Goal: Navigation & Orientation: Find specific page/section

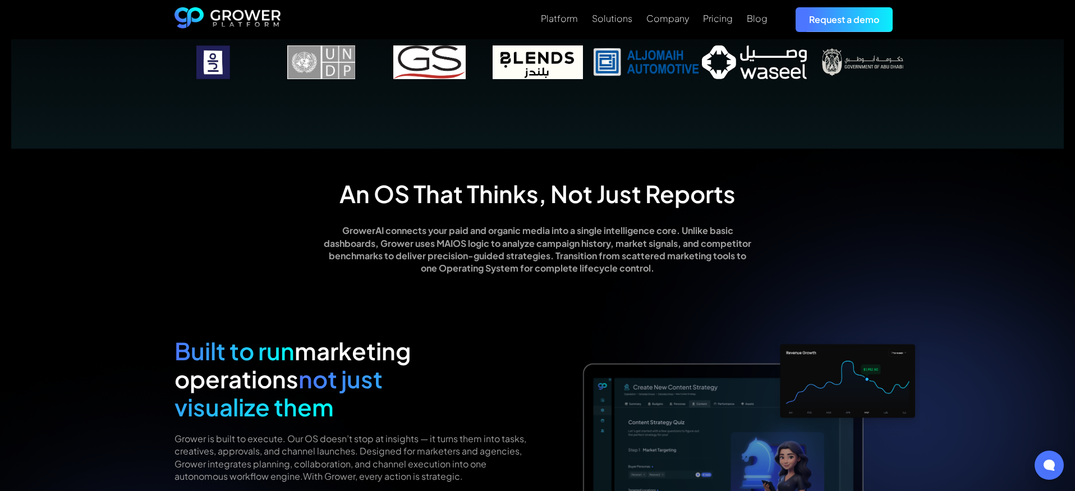
scroll to position [832, 0]
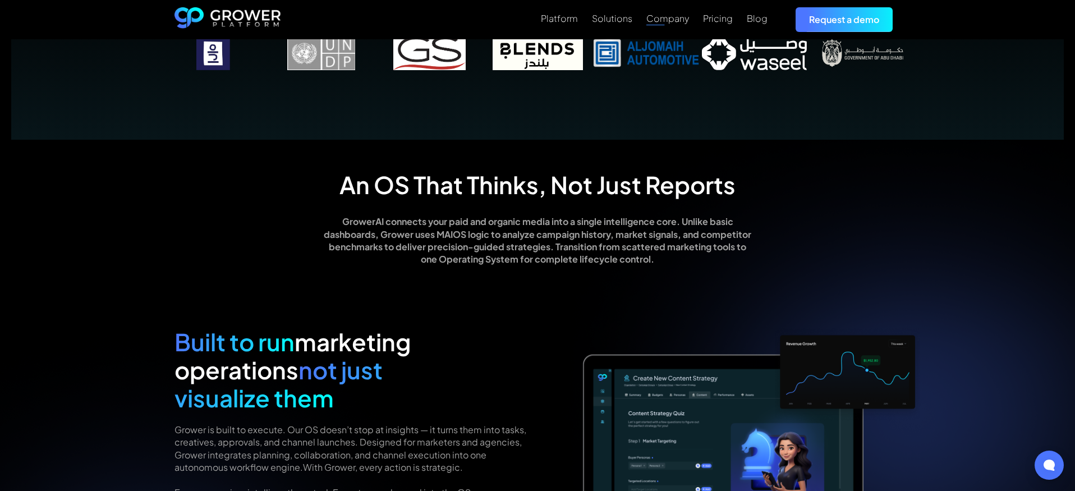
click at [680, 22] on div "Company" at bounding box center [667, 18] width 43 height 11
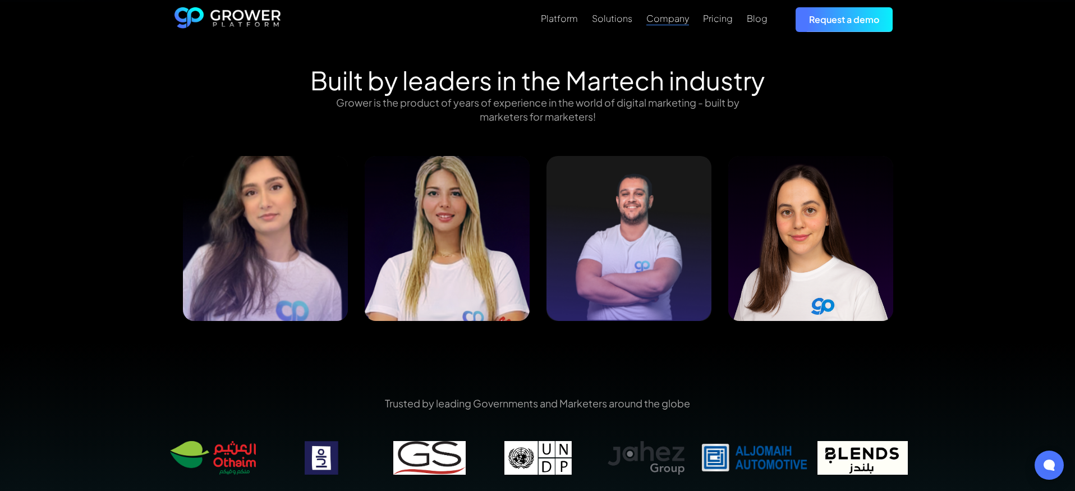
scroll to position [1143, 0]
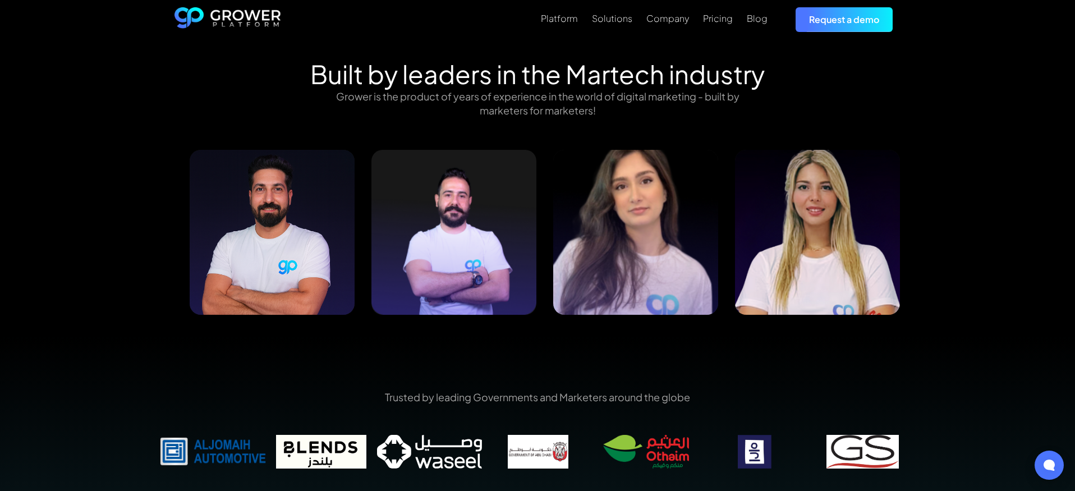
drag, startPoint x: 425, startPoint y: 306, endPoint x: 691, endPoint y: 312, distance: 266.0
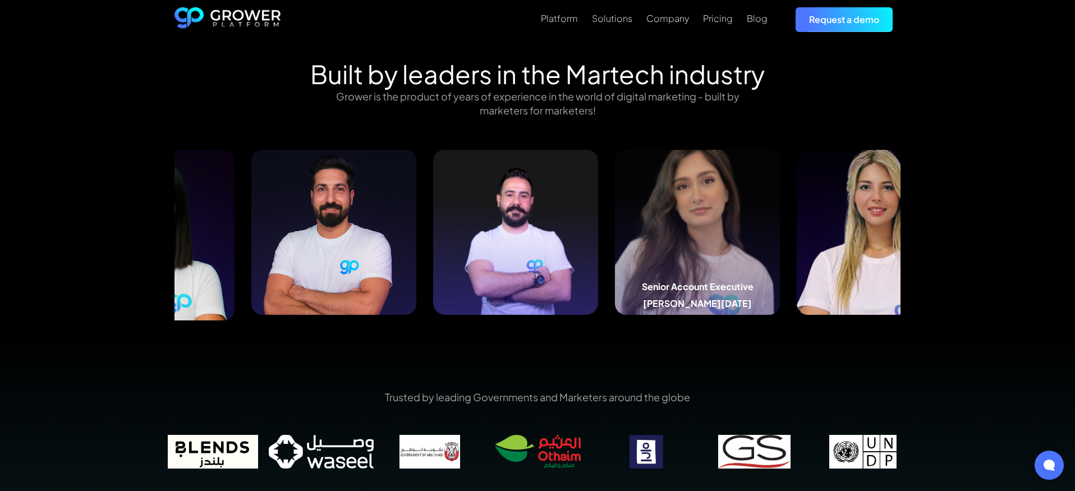
drag, startPoint x: 415, startPoint y: 272, endPoint x: 622, endPoint y: 282, distance: 207.3
click at [653, 285] on div "Senior Account Executive Rayan Ramadan" at bounding box center [697, 232] width 165 height 165
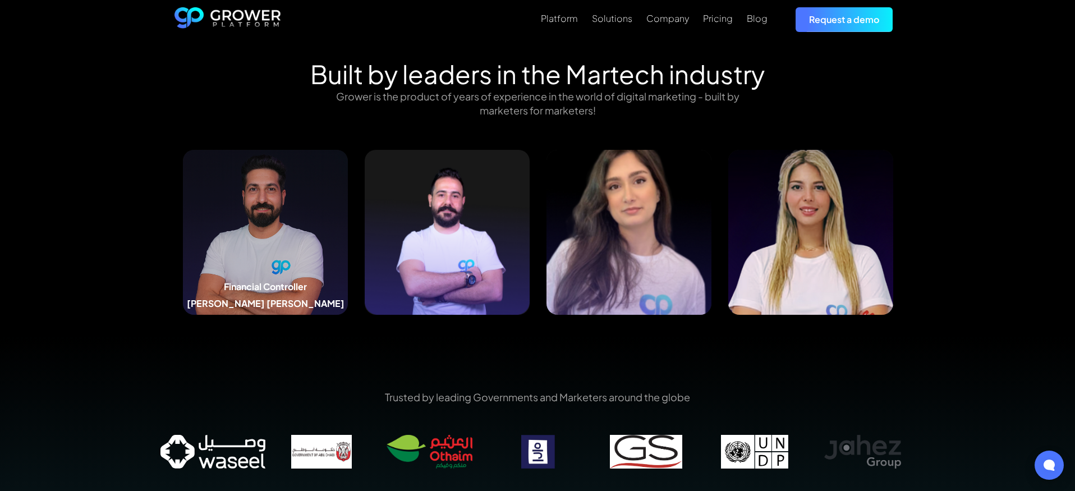
drag, startPoint x: 253, startPoint y: 235, endPoint x: 424, endPoint y: 246, distance: 172.0
click at [348, 242] on img at bounding box center [265, 232] width 165 height 165
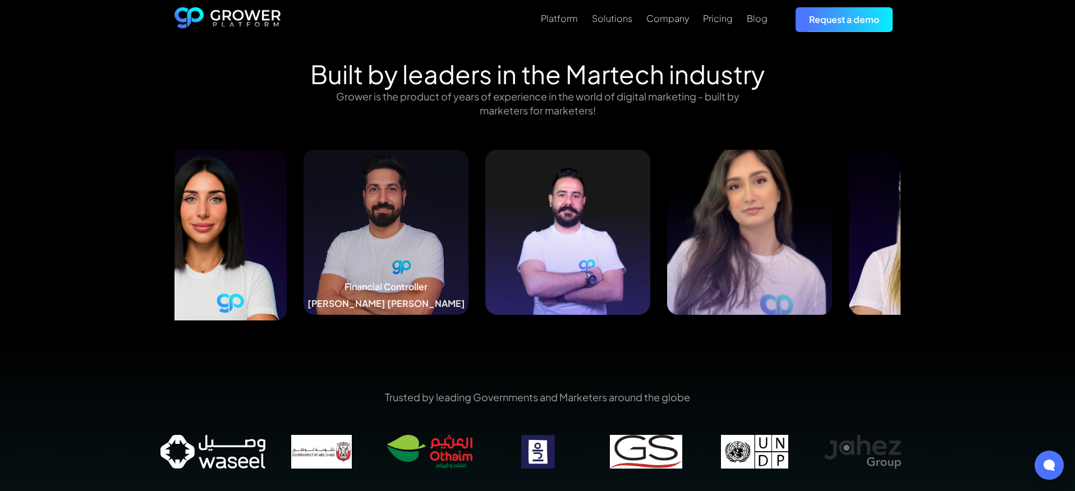
drag, startPoint x: 337, startPoint y: 241, endPoint x: 532, endPoint y: 247, distance: 195.4
click at [469, 246] on img at bounding box center [386, 232] width 165 height 165
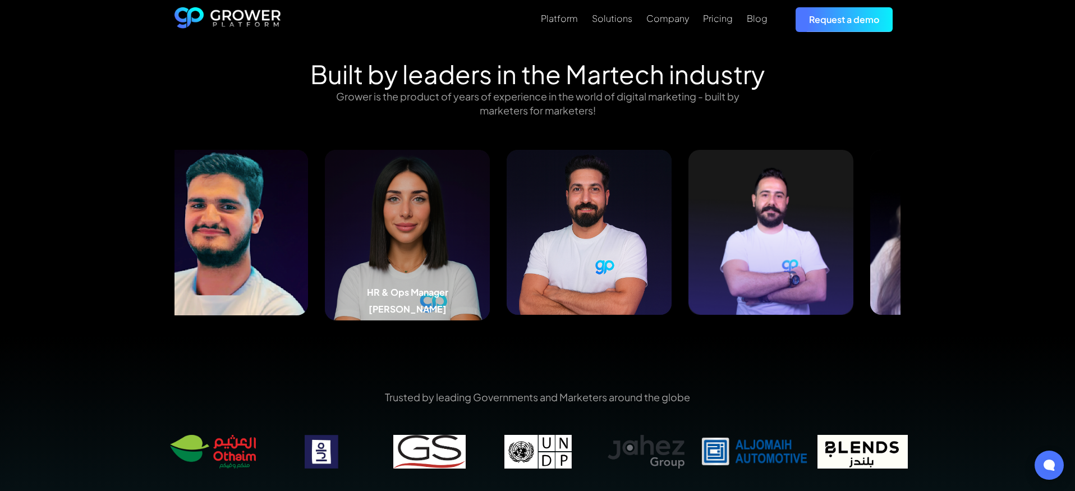
drag, startPoint x: 366, startPoint y: 239, endPoint x: 440, endPoint y: 244, distance: 74.2
click at [440, 244] on img at bounding box center [407, 235] width 165 height 171
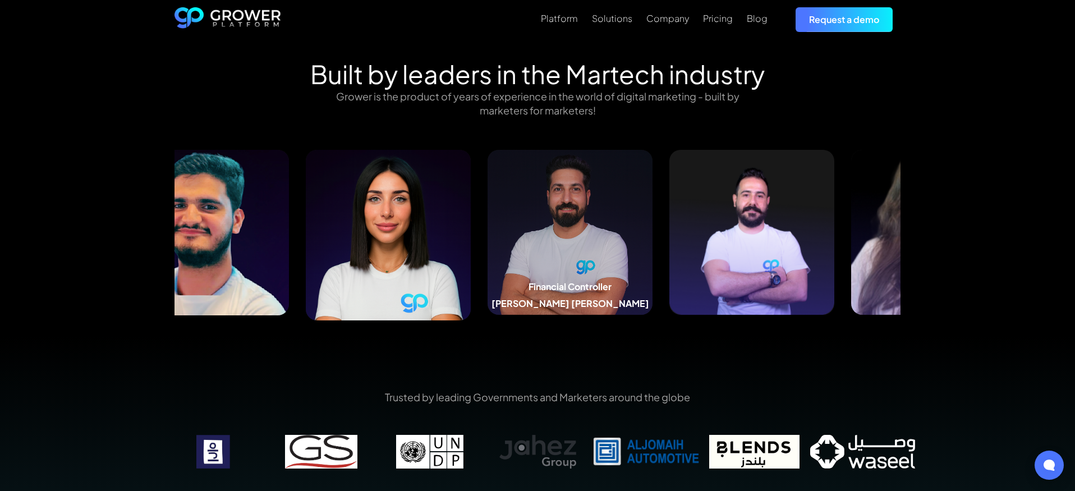
drag, startPoint x: 382, startPoint y: 242, endPoint x: 536, endPoint y: 251, distance: 154.5
click at [536, 251] on img at bounding box center [570, 232] width 165 height 165
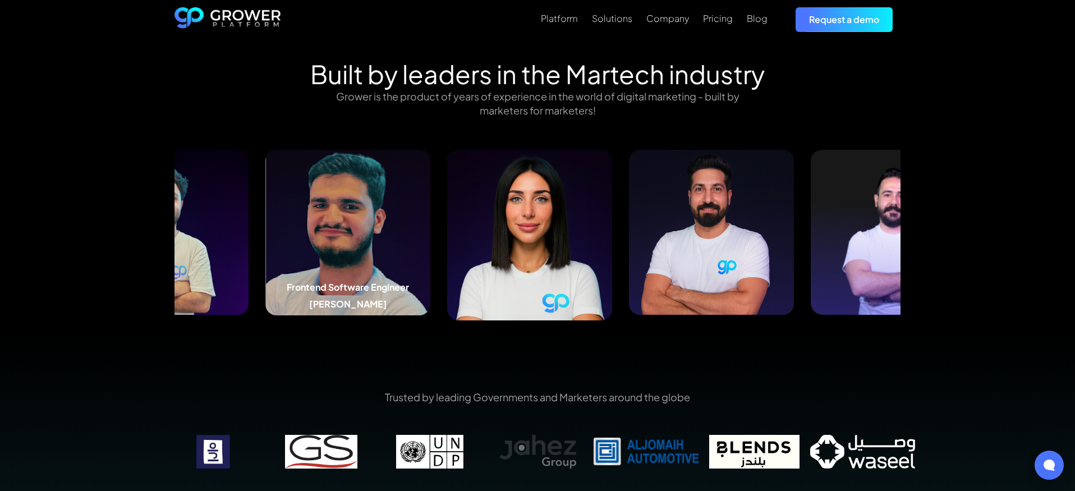
drag, startPoint x: 318, startPoint y: 224, endPoint x: 506, endPoint y: 235, distance: 188.3
click at [430, 233] on img at bounding box center [347, 233] width 165 height 166
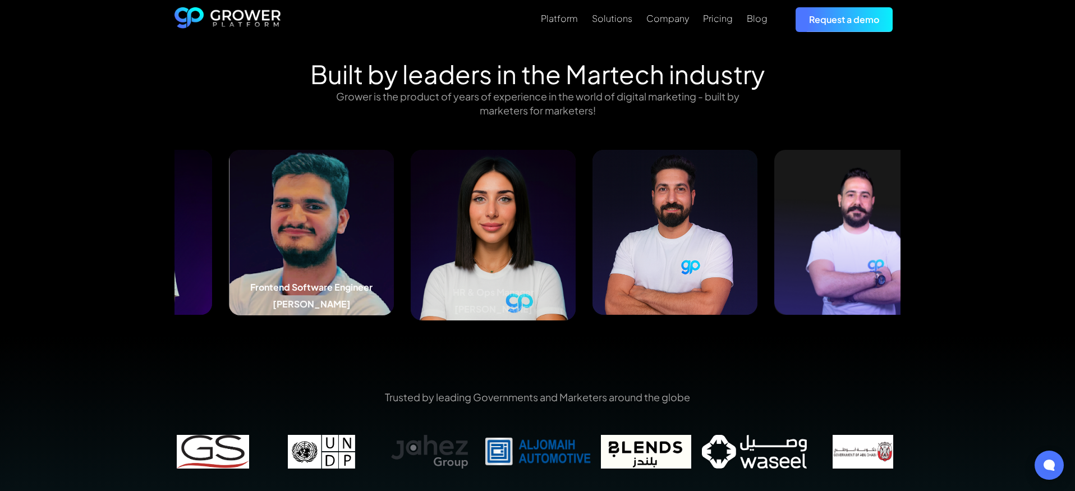
drag, startPoint x: 301, startPoint y: 225, endPoint x: 516, endPoint y: 240, distance: 214.9
click at [394, 240] on img at bounding box center [311, 233] width 165 height 166
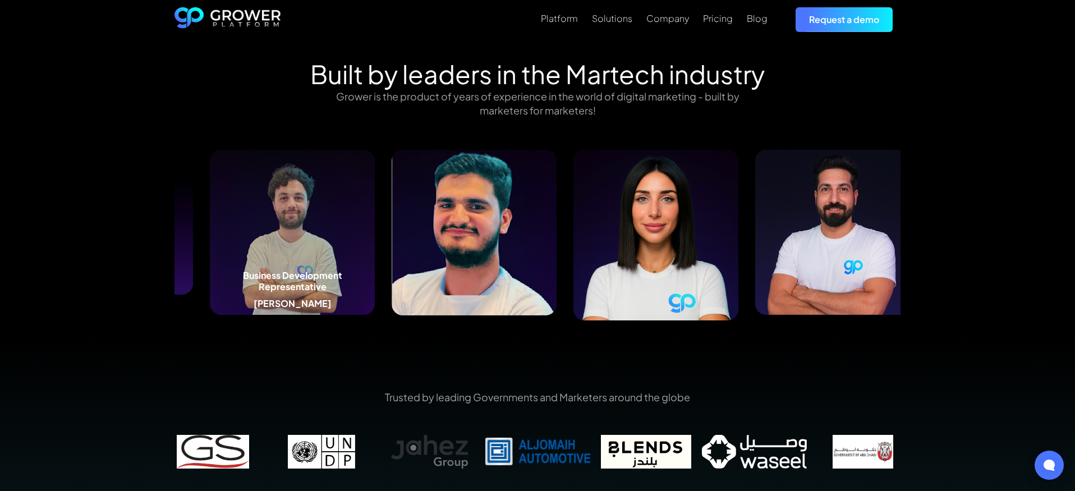
drag, startPoint x: 291, startPoint y: 227, endPoint x: 621, endPoint y: 249, distance: 330.7
click at [375, 249] on img at bounding box center [292, 232] width 165 height 165
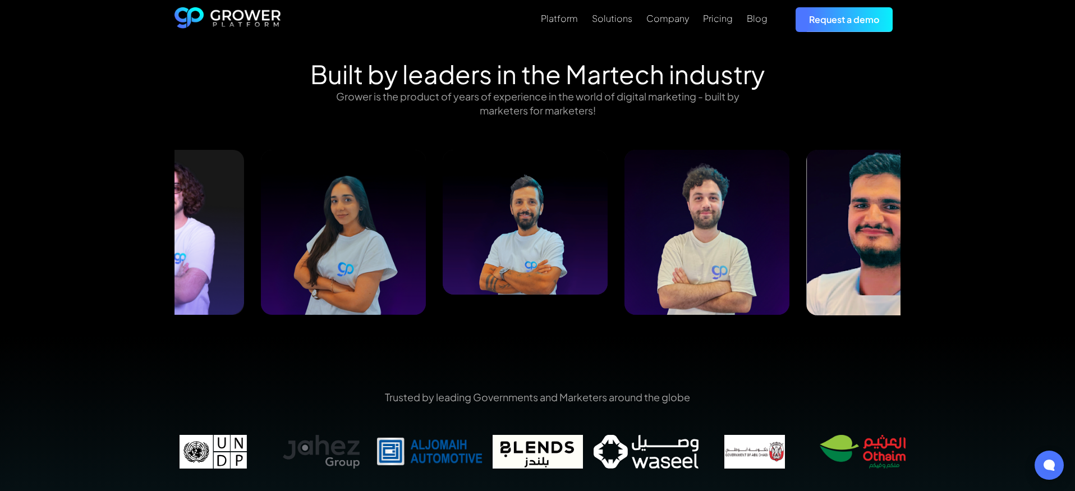
drag, startPoint x: 359, startPoint y: 235, endPoint x: 612, endPoint y: 250, distance: 253.5
click at [612, 250] on div "Business Development Representative Hedar Zaaiter Frontend Software Engineer Ah…" at bounding box center [980, 235] width 7272 height 171
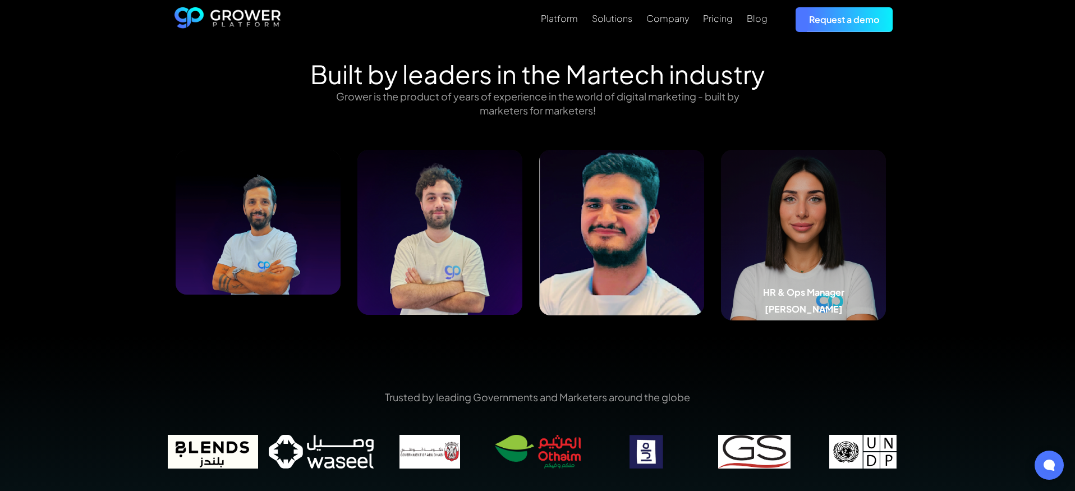
drag, startPoint x: 782, startPoint y: 270, endPoint x: 486, endPoint y: 253, distance: 295.6
click at [721, 259] on img at bounding box center [803, 235] width 165 height 171
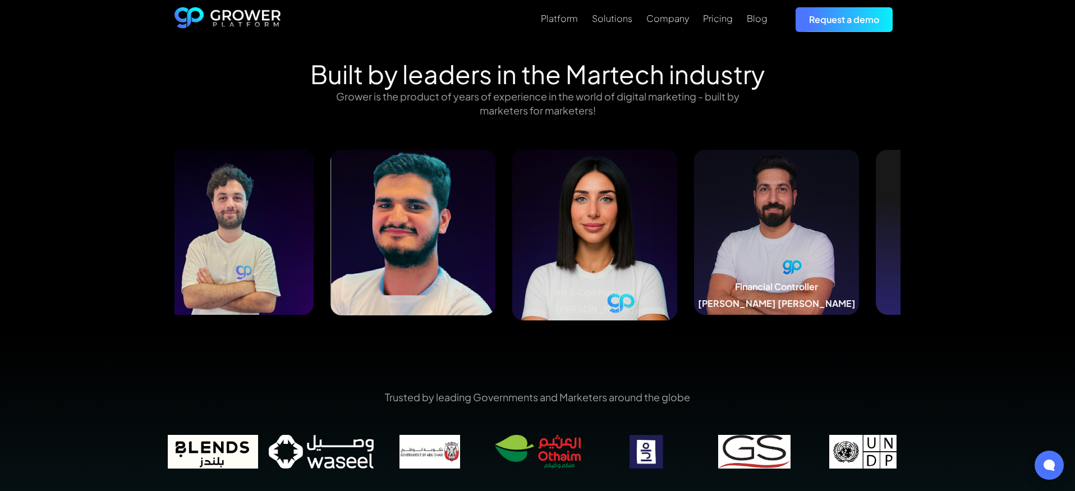
drag, startPoint x: 747, startPoint y: 267, endPoint x: 436, endPoint y: 241, distance: 312.0
click at [694, 242] on img at bounding box center [776, 232] width 165 height 165
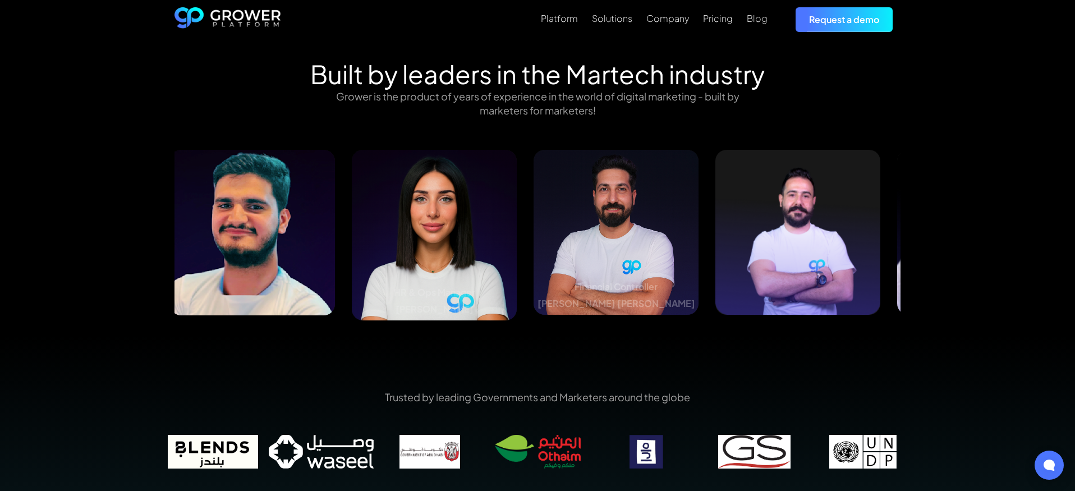
drag, startPoint x: 747, startPoint y: 255, endPoint x: 412, endPoint y: 241, distance: 334.7
click at [715, 242] on img at bounding box center [797, 232] width 165 height 165
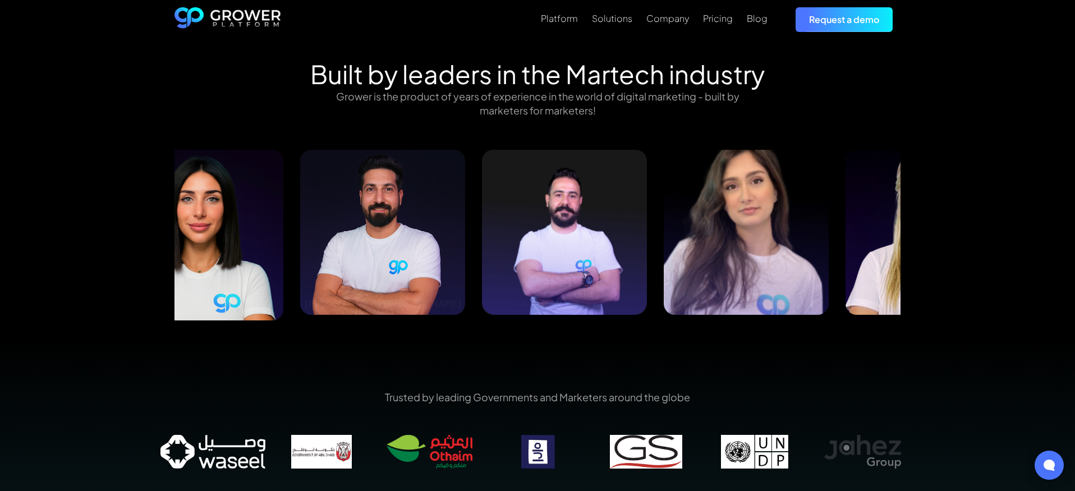
drag, startPoint x: 678, startPoint y: 247, endPoint x: 470, endPoint y: 235, distance: 208.6
click at [482, 236] on img at bounding box center [564, 232] width 165 height 165
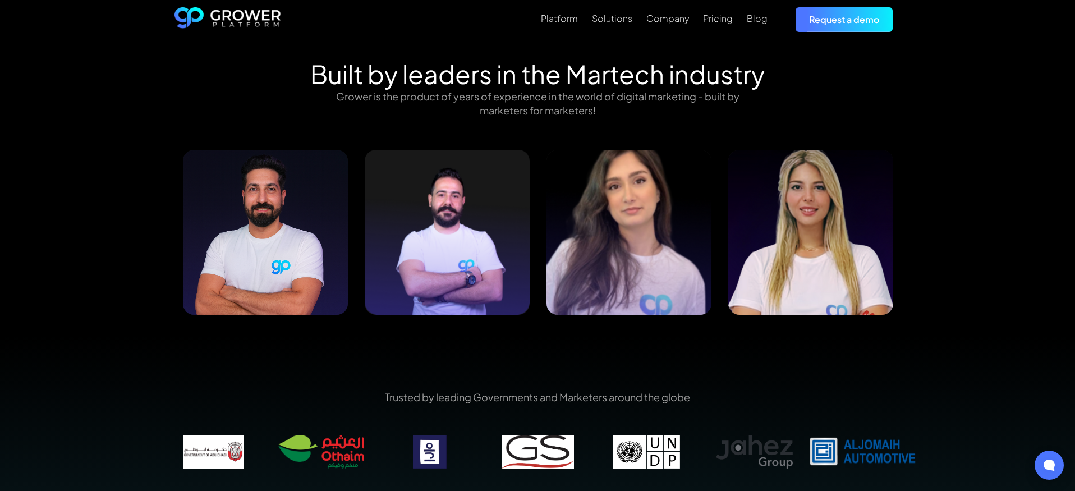
click at [589, 375] on div "Trusted by leading Governments and Marketers around the globe" at bounding box center [537, 436] width 1075 height 201
drag, startPoint x: 645, startPoint y: 271, endPoint x: 480, endPoint y: 269, distance: 164.4
click at [547, 270] on img at bounding box center [629, 232] width 165 height 165
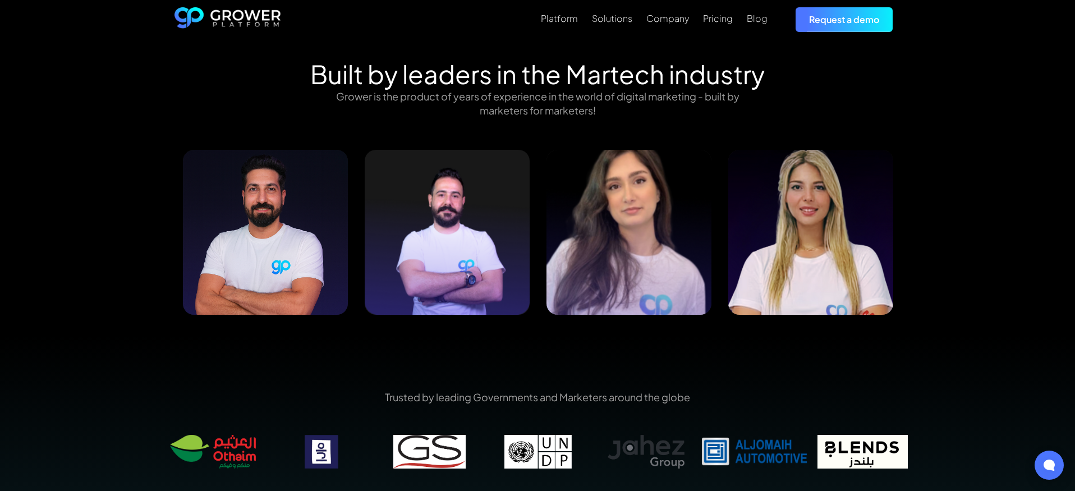
drag, startPoint x: 772, startPoint y: 180, endPoint x: 578, endPoint y: 176, distance: 194.2
click at [728, 178] on img at bounding box center [810, 232] width 165 height 165
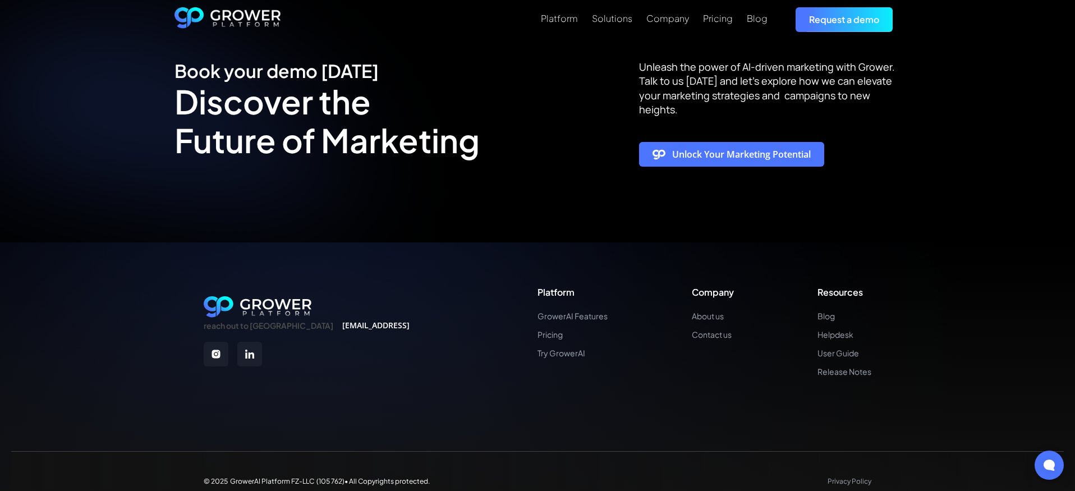
scroll to position [2769, 0]
